Goal: Check status: Check status

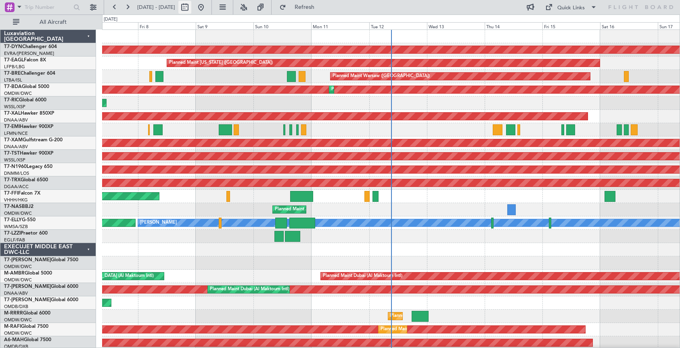
click at [191, 8] on button at bounding box center [184, 7] width 13 height 13
select select "8"
select select "2025"
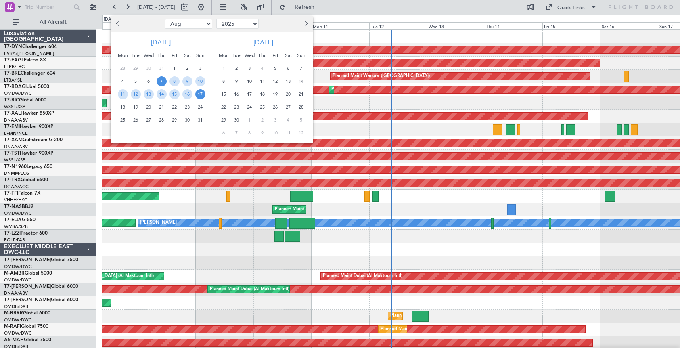
click at [121, 25] on button "Previous month" at bounding box center [118, 23] width 9 height 13
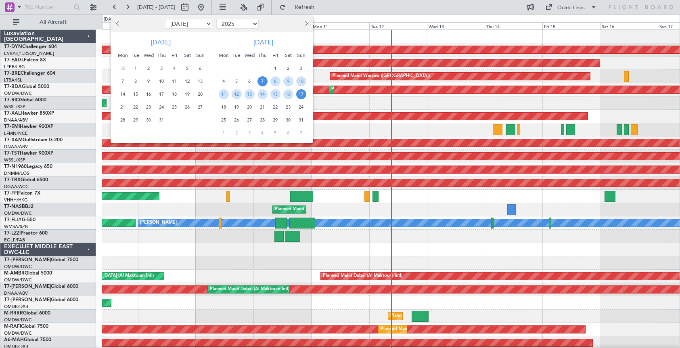
click at [121, 25] on button "Previous month" at bounding box center [118, 23] width 9 height 13
select select "4"
click at [136, 67] on span "1" at bounding box center [136, 68] width 10 height 10
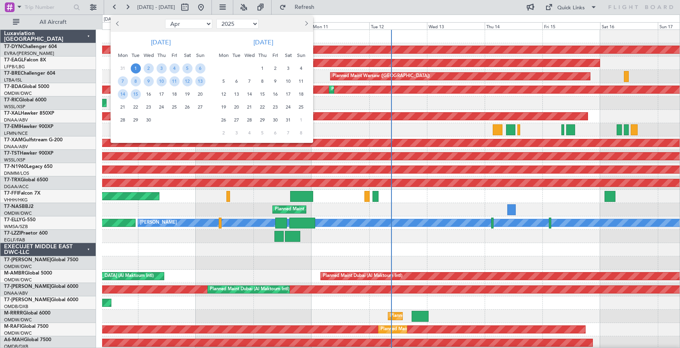
click at [148, 119] on span "30" at bounding box center [149, 120] width 10 height 10
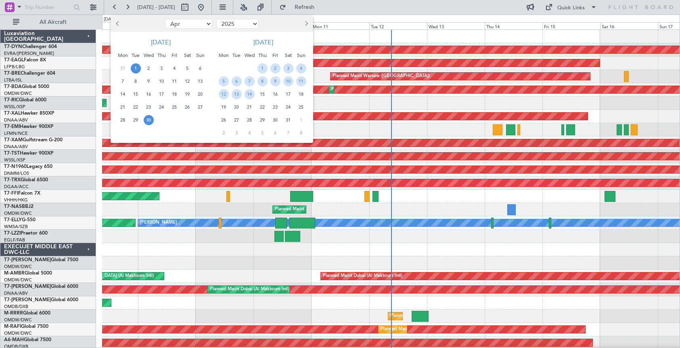
click at [134, 69] on span "1" at bounding box center [136, 68] width 10 height 10
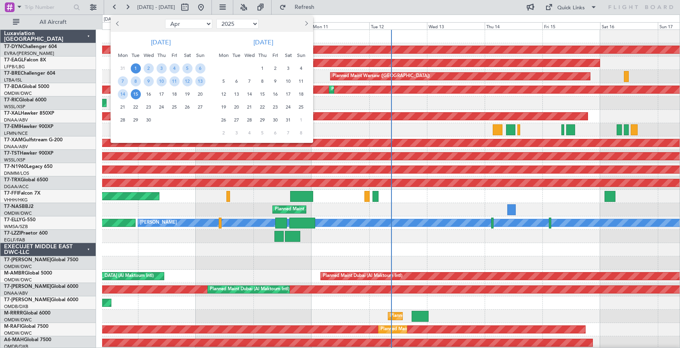
click at [138, 94] on span "15" at bounding box center [136, 94] width 10 height 10
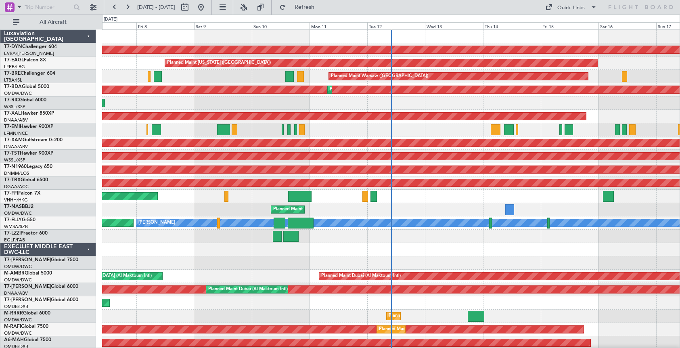
scroll to position [2, 0]
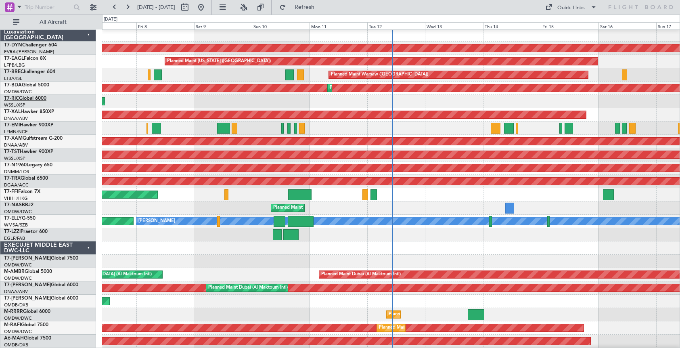
click at [17, 98] on span "T7-RIC" at bounding box center [11, 98] width 15 height 5
click at [115, 6] on button at bounding box center [114, 7] width 13 height 13
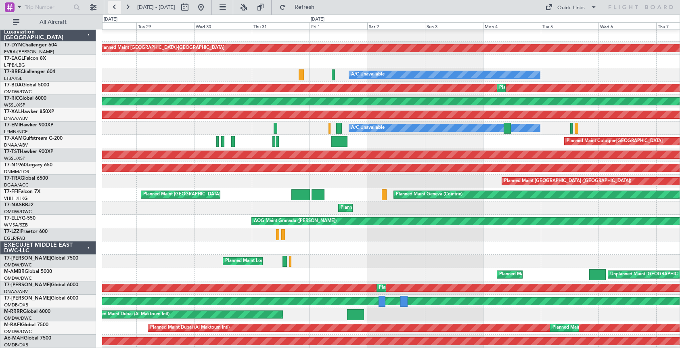
click at [115, 6] on button at bounding box center [114, 7] width 13 height 13
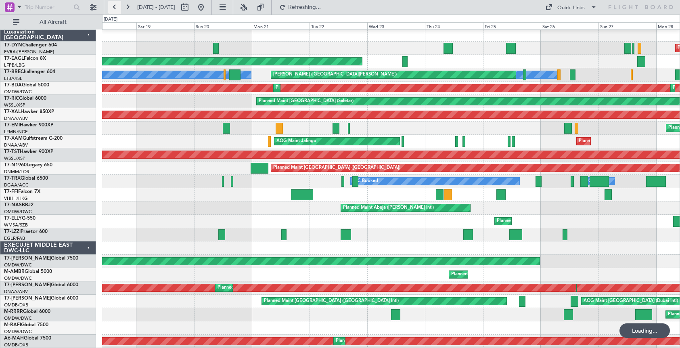
click at [115, 6] on button at bounding box center [114, 7] width 13 height 13
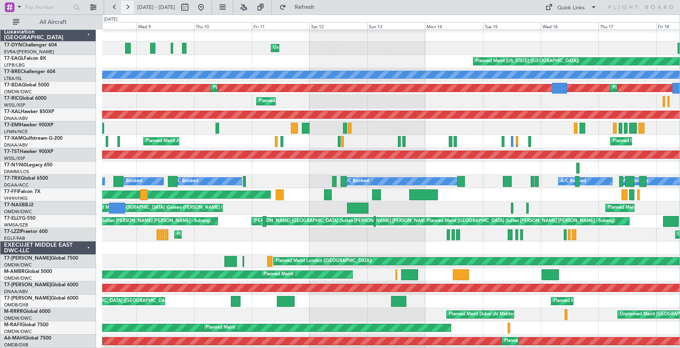
click at [130, 4] on button at bounding box center [127, 7] width 13 height 13
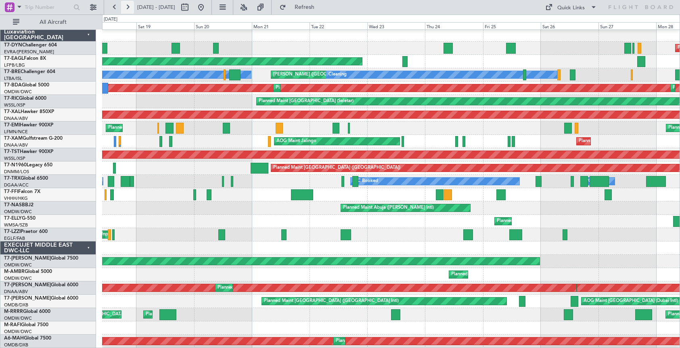
click at [130, 4] on button at bounding box center [127, 7] width 13 height 13
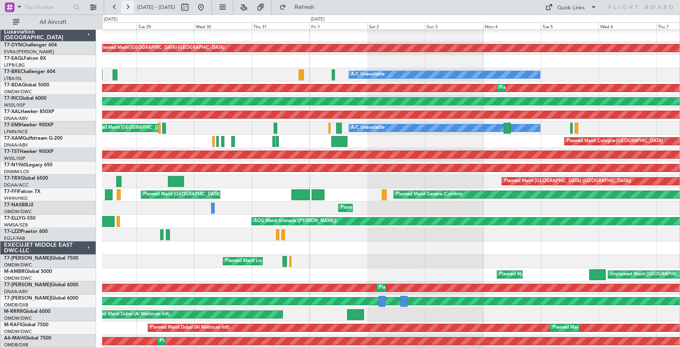
click at [130, 4] on button at bounding box center [127, 7] width 13 height 13
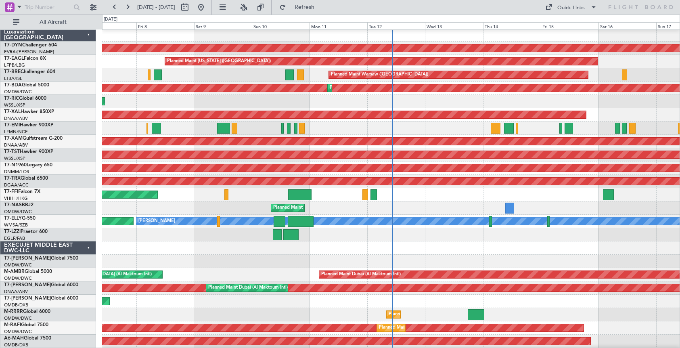
click at [31, 175] on div "T7-TRX Global 6500" at bounding box center [50, 178] width 92 height 7
click at [32, 179] on link "T7-TRX Global 6500" at bounding box center [26, 178] width 44 height 5
click at [112, 4] on button at bounding box center [114, 7] width 13 height 13
